Goal: Task Accomplishment & Management: Use online tool/utility

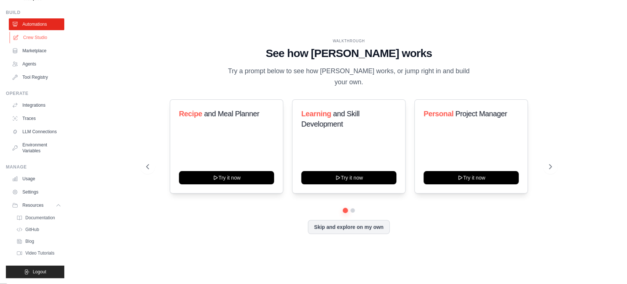
click at [41, 33] on link "Crew Studio" at bounding box center [37, 38] width 55 height 12
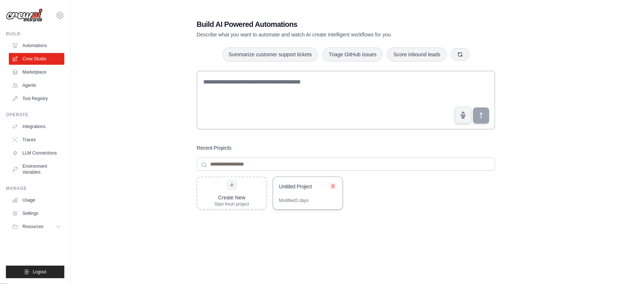
click at [332, 184] on icon at bounding box center [332, 185] width 3 height 3
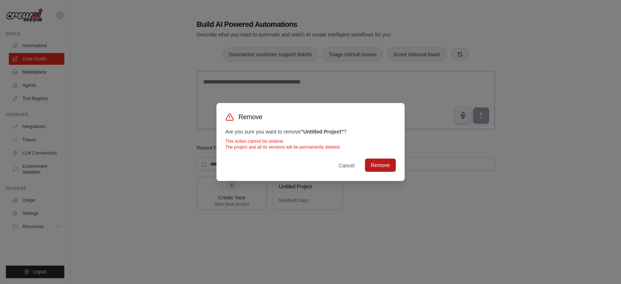
click at [375, 167] on button "Remove" at bounding box center [380, 164] width 31 height 13
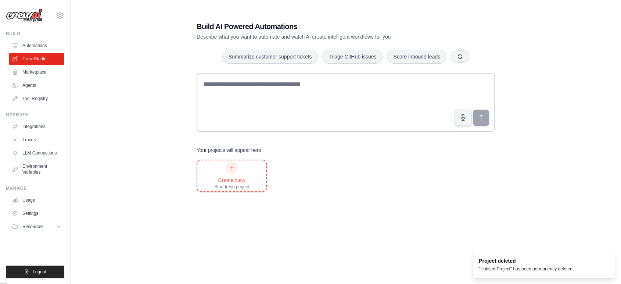
click at [237, 179] on div "Create New" at bounding box center [231, 179] width 35 height 7
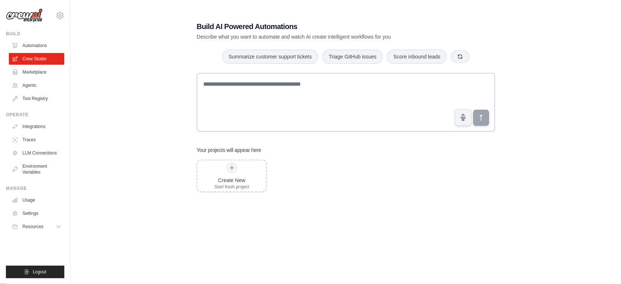
click at [31, 16] on img at bounding box center [24, 15] width 37 height 14
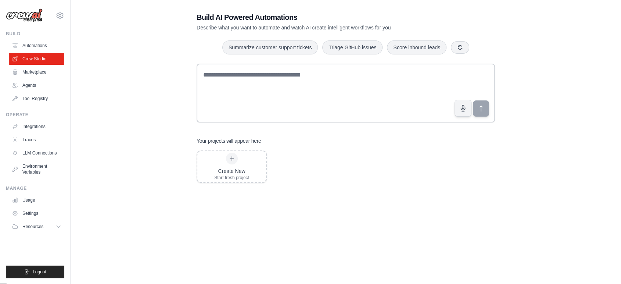
scroll to position [15, 0]
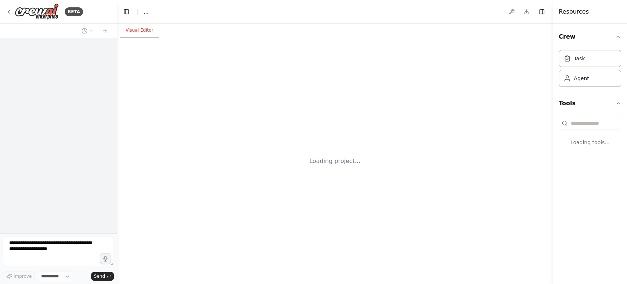
select select "****"
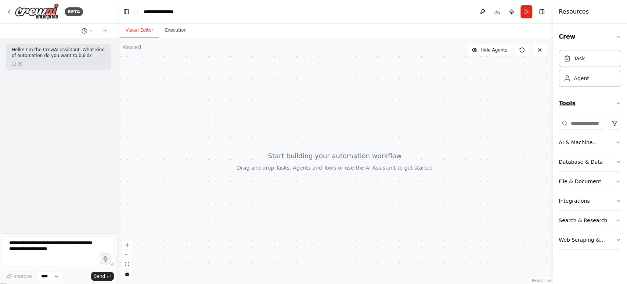
click at [617, 102] on icon "button" at bounding box center [619, 103] width 6 height 6
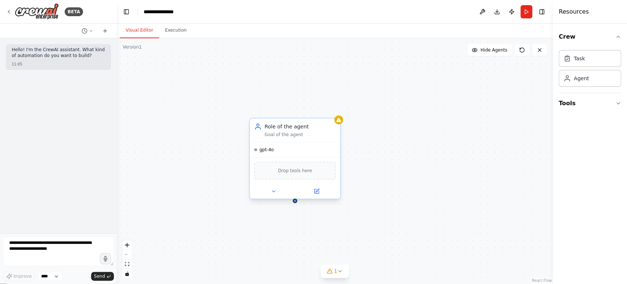
click at [294, 131] on div "Role of the agent Goal of the agent" at bounding box center [300, 130] width 71 height 15
click at [316, 193] on icon at bounding box center [317, 191] width 6 height 6
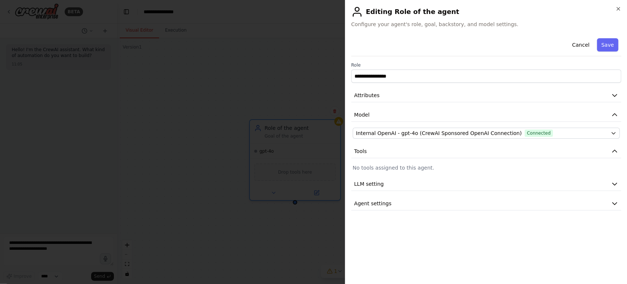
click at [584, 46] on button "Cancel" at bounding box center [581, 44] width 26 height 13
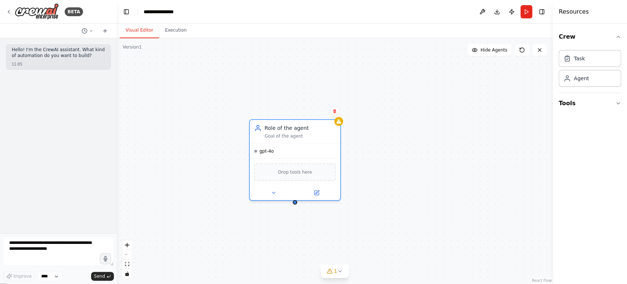
click at [458, 166] on div "Role of the agent Goal of the agent gpt-4o Drop tools here" at bounding box center [335, 160] width 436 height 245
click at [8, 10] on icon at bounding box center [9, 12] width 6 height 6
